Goal: Transaction & Acquisition: Purchase product/service

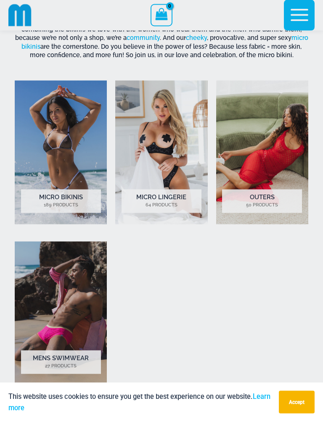
scroll to position [406, 0]
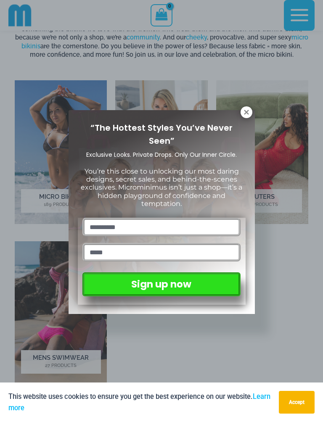
click at [245, 113] on icon at bounding box center [246, 112] width 5 height 5
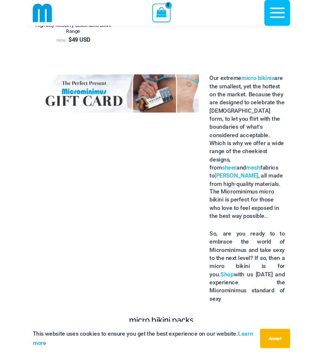
scroll to position [987, 0]
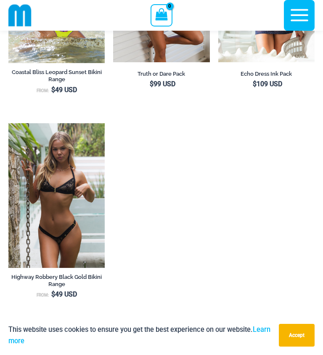
click at [8, 123] on img at bounding box center [8, 123] width 0 height 0
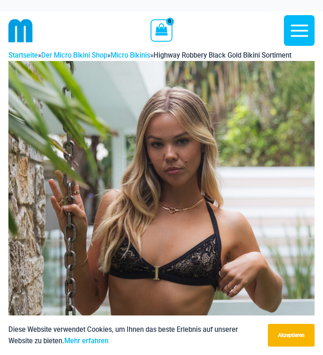
click at [298, 28] on icon "button" at bounding box center [299, 30] width 21 height 21
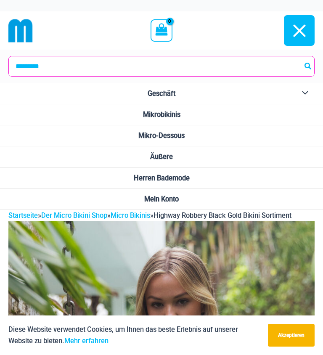
click at [26, 32] on img at bounding box center [20, 31] width 24 height 24
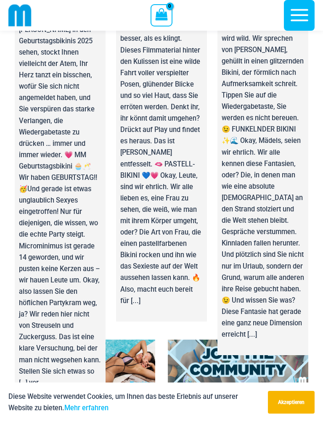
scroll to position [3837, 0]
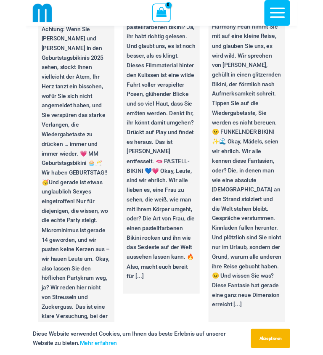
scroll to position [3642, 0]
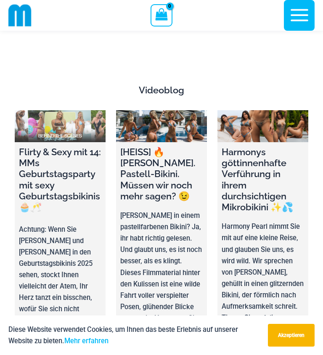
click at [70, 110] on link at bounding box center [60, 126] width 91 height 32
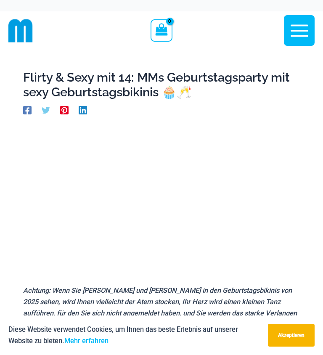
click at [300, 32] on icon "button" at bounding box center [299, 30] width 21 height 21
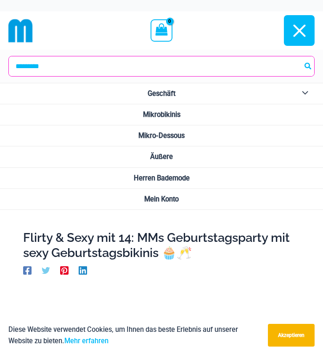
click at [175, 134] on font "Mikro-Dessous" at bounding box center [161, 136] width 46 height 8
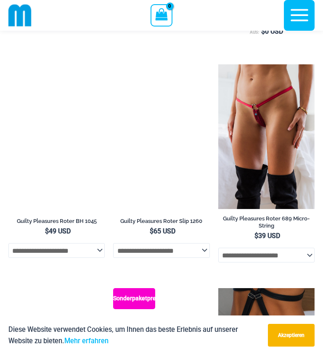
scroll to position [317, 0]
